Goal: Transaction & Acquisition: Download file/media

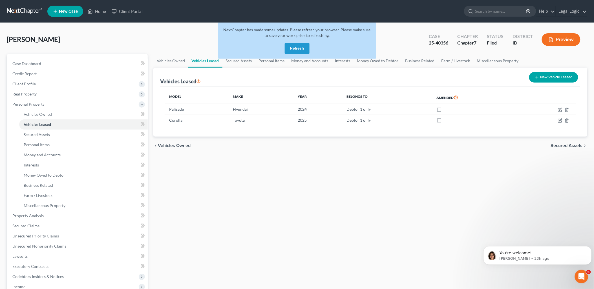
click at [294, 48] on button "Refresh" at bounding box center [297, 48] width 25 height 11
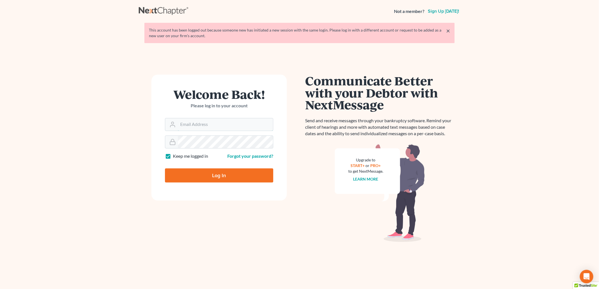
type input "[PERSON_NAME][EMAIL_ADDRESS][DOMAIN_NAME]"
click at [216, 169] on input "Log In" at bounding box center [219, 176] width 108 height 14
type input "Thinking..."
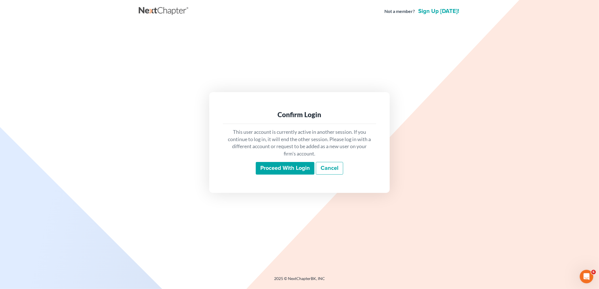
click at [287, 165] on input "Proceed with login" at bounding box center [285, 168] width 59 height 13
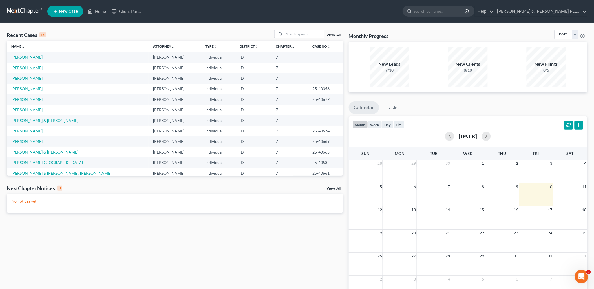
click at [28, 68] on link "[PERSON_NAME]" at bounding box center [26, 67] width 31 height 5
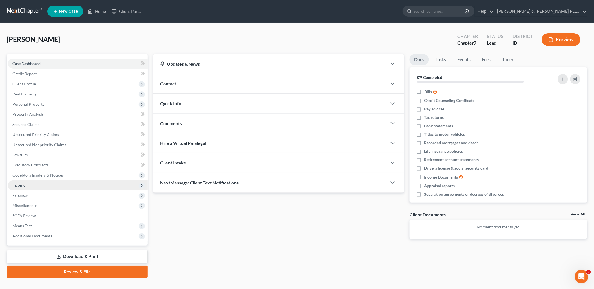
click at [20, 185] on span "Income" at bounding box center [18, 185] width 13 height 5
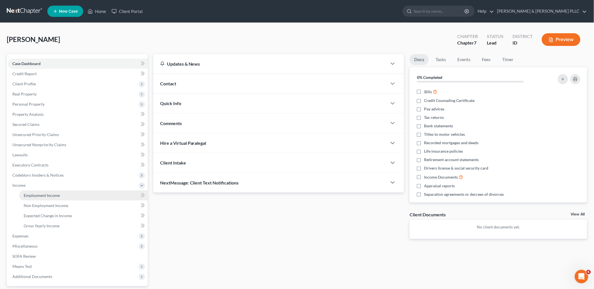
click at [30, 192] on link "Employment Income" at bounding box center [83, 196] width 129 height 10
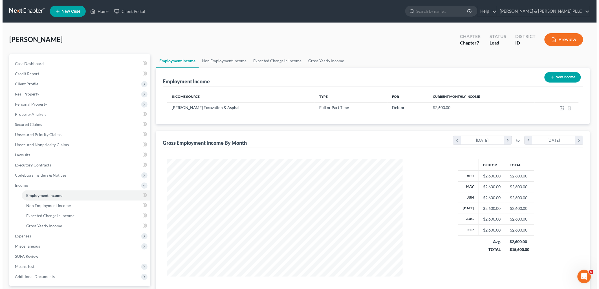
scroll to position [118, 247]
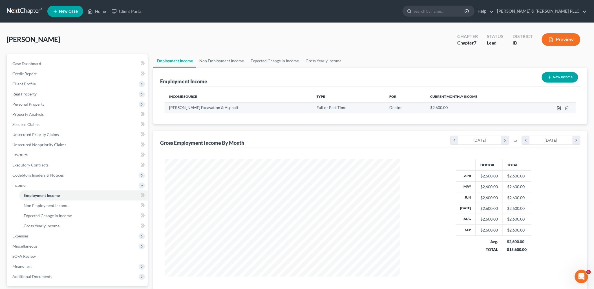
click at [561, 106] on icon "button" at bounding box center [559, 108] width 5 height 5
select select "0"
select select "13"
select select "3"
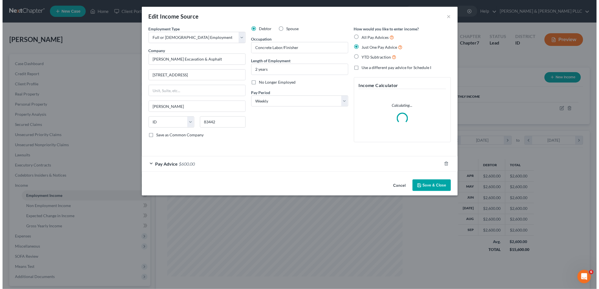
scroll to position [119, 249]
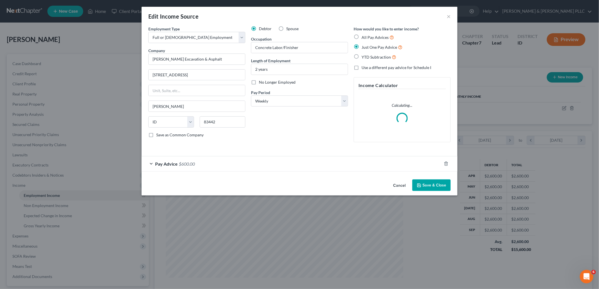
click at [187, 164] on span "$600.00" at bounding box center [187, 163] width 16 height 5
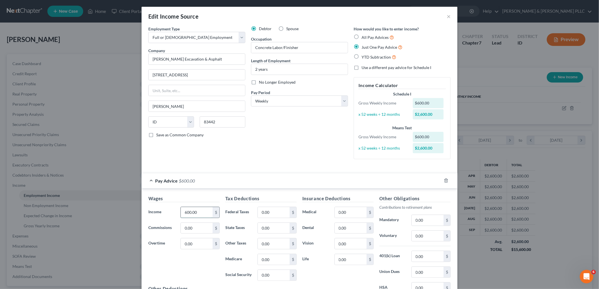
click at [195, 215] on input "600.00" at bounding box center [197, 212] width 32 height 11
type input "955.94"
click at [264, 212] on input "0.00" at bounding box center [274, 212] width 32 height 11
type input "75.51"
click at [268, 274] on input "0.00" at bounding box center [274, 275] width 32 height 11
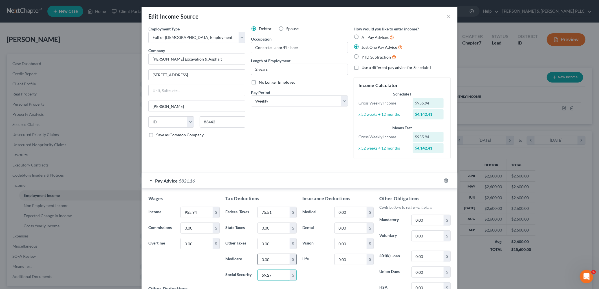
type input "59.27"
click at [283, 258] on input "0.00" at bounding box center [274, 259] width 32 height 11
type input "13.86"
click at [278, 224] on input "0.00" at bounding box center [274, 228] width 32 height 11
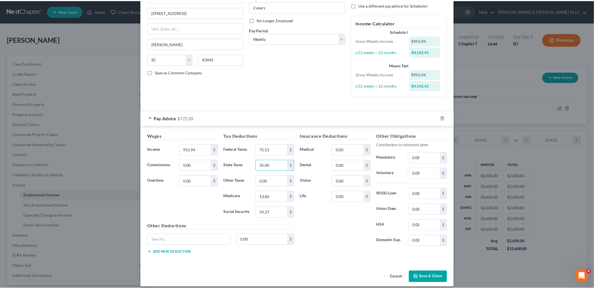
scroll to position [68, 0]
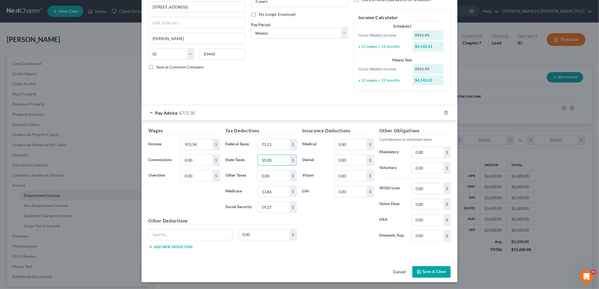
type input "35.00"
click at [437, 271] on button "Save & Close" at bounding box center [431, 273] width 38 height 12
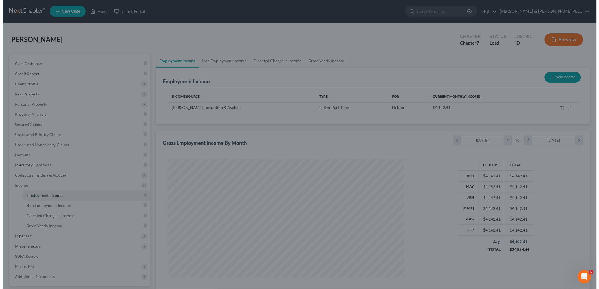
scroll to position [281894, 281765]
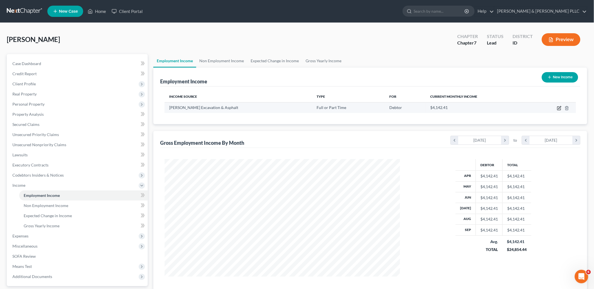
click at [559, 109] on icon "button" at bounding box center [559, 108] width 5 height 5
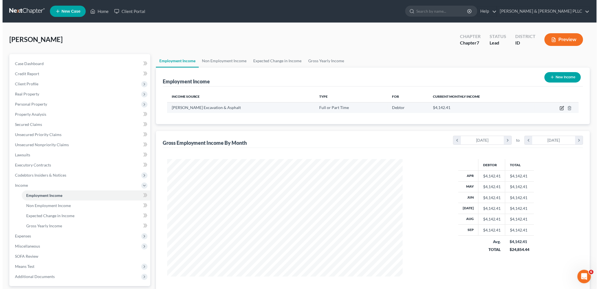
select select "0"
select select "13"
select select "3"
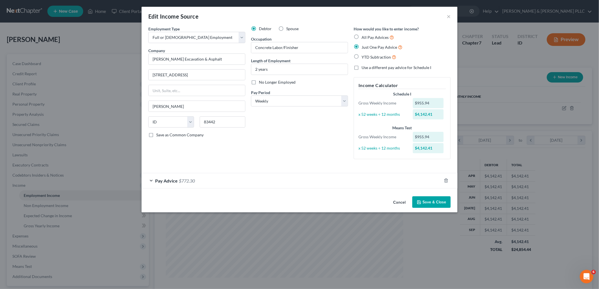
click at [442, 201] on button "Save & Close" at bounding box center [431, 203] width 38 height 12
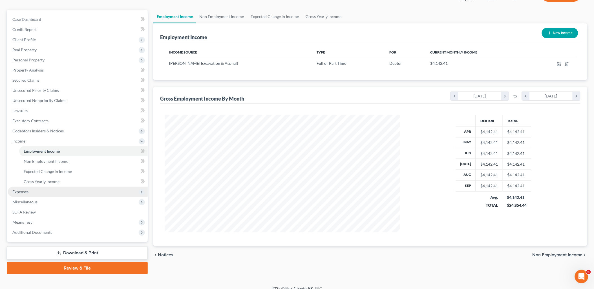
scroll to position [50, 0]
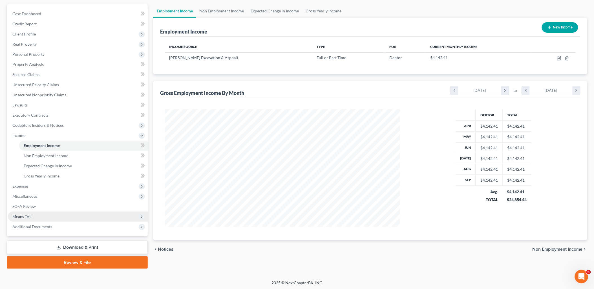
click at [19, 215] on span "Means Test" at bounding box center [21, 216] width 19 height 5
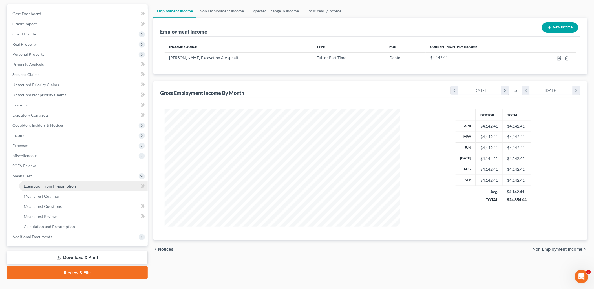
click at [52, 186] on span "Exemption from Presumption" at bounding box center [50, 186] width 52 height 5
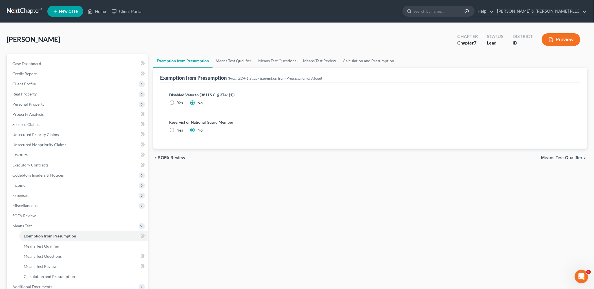
click at [555, 157] on span "Means Test Qualifier" at bounding box center [561, 158] width 41 height 5
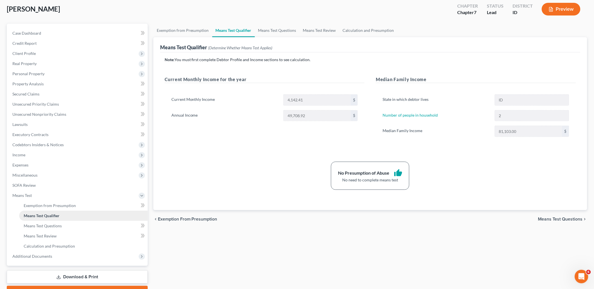
scroll to position [60, 0]
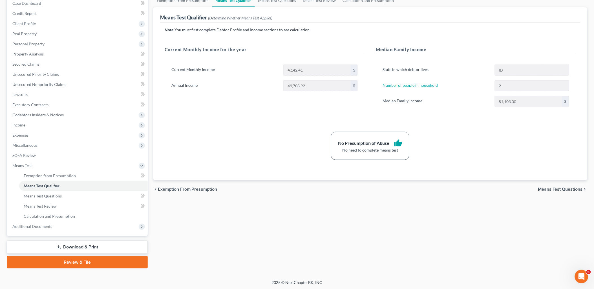
click at [111, 246] on link "Download & Print" at bounding box center [77, 247] width 141 height 13
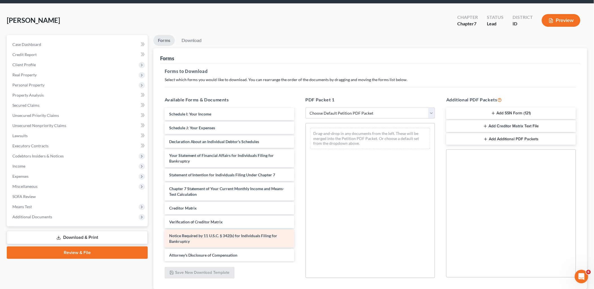
scroll to position [59, 0]
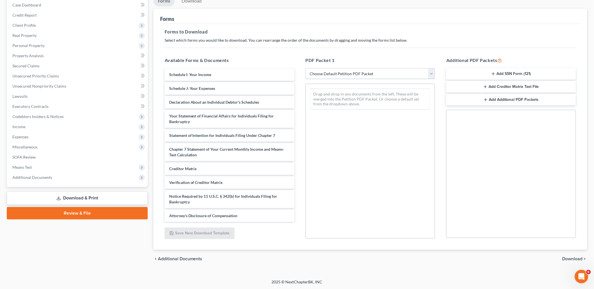
click at [432, 75] on select "Choose Default Petition PDF Packet Complete Bankruptcy Petition (all forms and …" at bounding box center [371, 73] width 130 height 11
select select "0"
click at [306, 68] on select "Choose Default Petition PDF Packet Complete Bankruptcy Petition (all forms and …" at bounding box center [371, 73] width 130 height 11
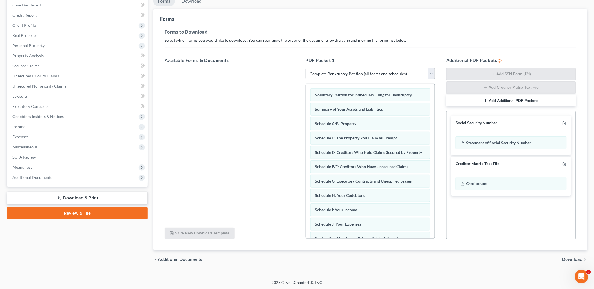
scroll to position [0, 0]
click at [564, 165] on icon "button" at bounding box center [564, 164] width 5 height 5
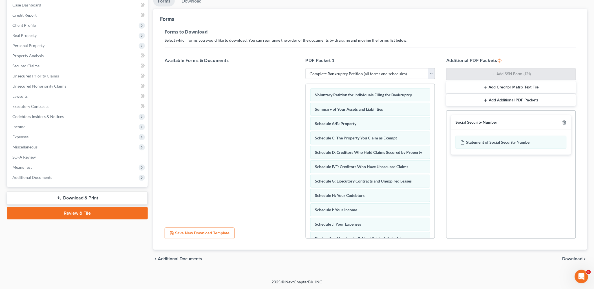
click at [576, 257] on span "Download" at bounding box center [573, 259] width 20 height 5
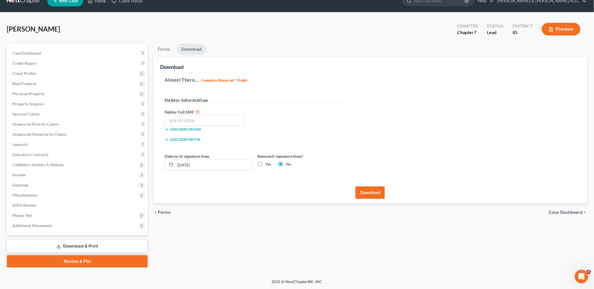
scroll to position [10, 0]
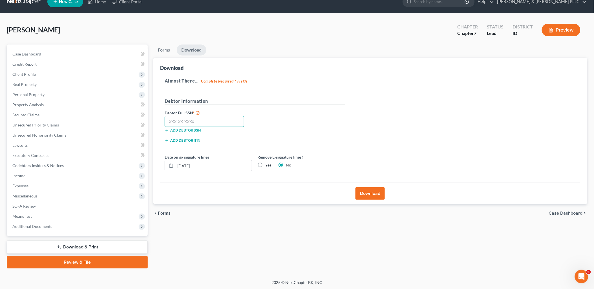
click at [219, 122] on input "text" at bounding box center [205, 121] width 80 height 11
type input "536-45-4653"
drag, startPoint x: 202, startPoint y: 165, endPoint x: 30, endPoint y: 163, distance: 172.3
click at [41, 165] on div "Petition Navigation Case Dashboard Payments Invoices Payments Payments Credit R…" at bounding box center [297, 157] width 586 height 224
click at [266, 166] on label "Yes" at bounding box center [269, 165] width 6 height 6
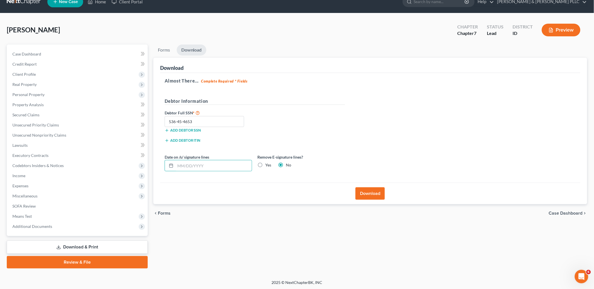
click at [268, 166] on input "Yes" at bounding box center [270, 164] width 4 height 4
radio input "true"
radio input "false"
click at [372, 193] on button "Download" at bounding box center [370, 194] width 29 height 12
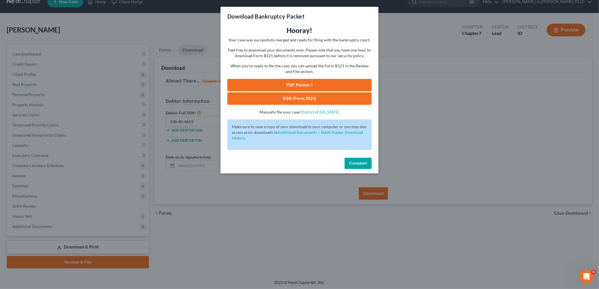
click at [303, 83] on link "PDF Packet 1" at bounding box center [299, 85] width 144 height 12
click at [316, 100] on link "SSN (Form B121)" at bounding box center [299, 98] width 144 height 12
click at [358, 162] on span "Complete!" at bounding box center [358, 163] width 18 height 5
